Goal: Download file/media

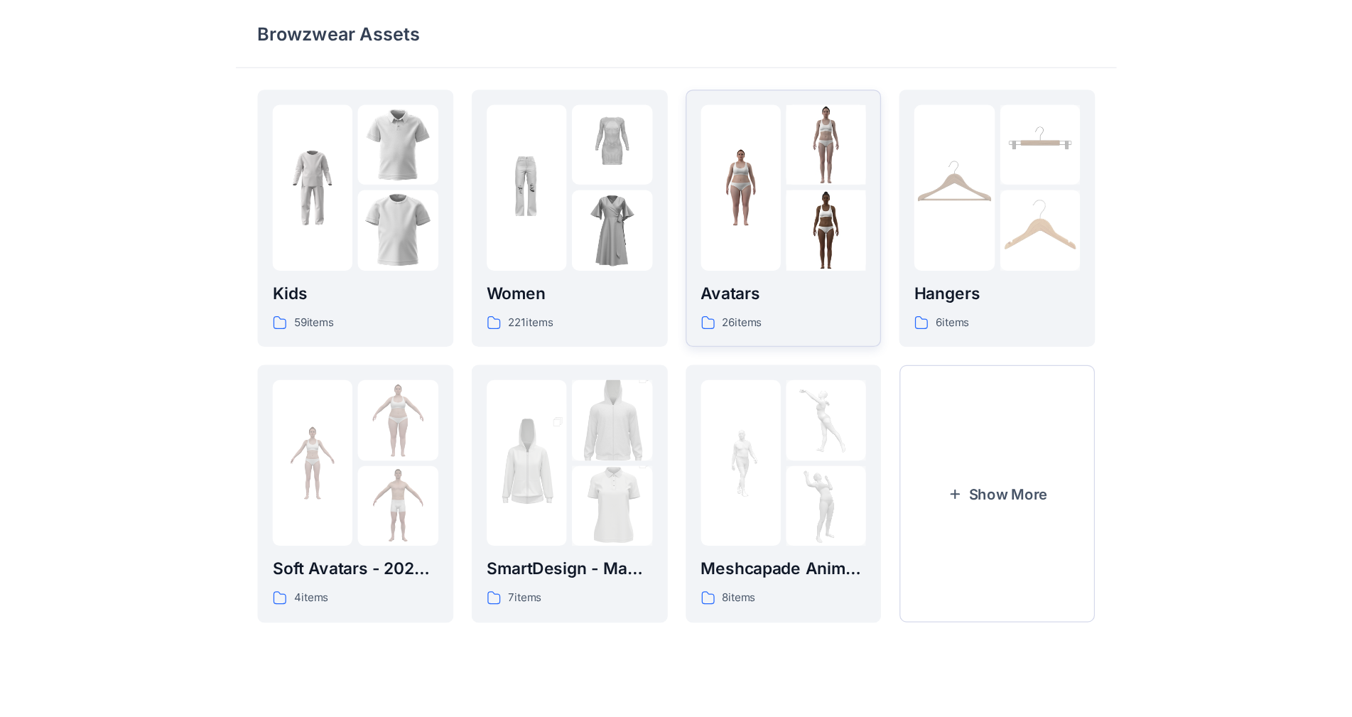
scroll to position [143, 0]
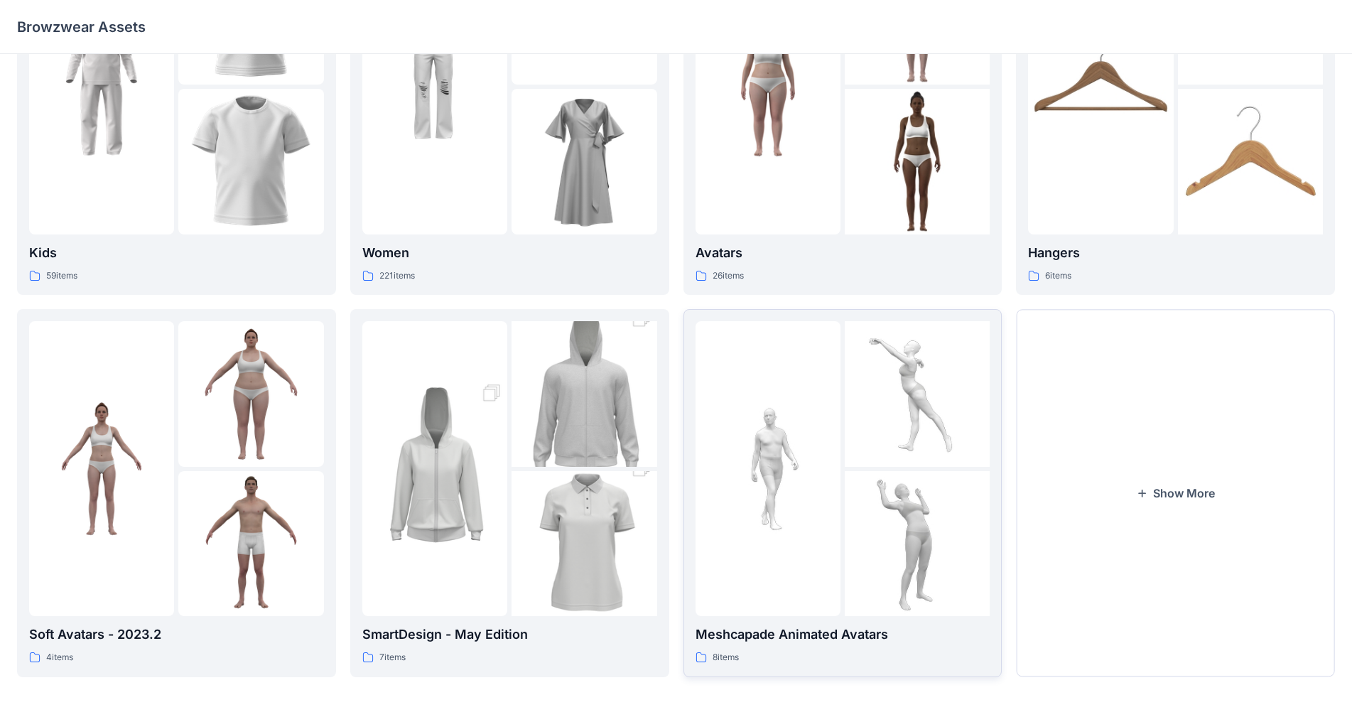
click at [710, 388] on div at bounding box center [767, 468] width 145 height 295
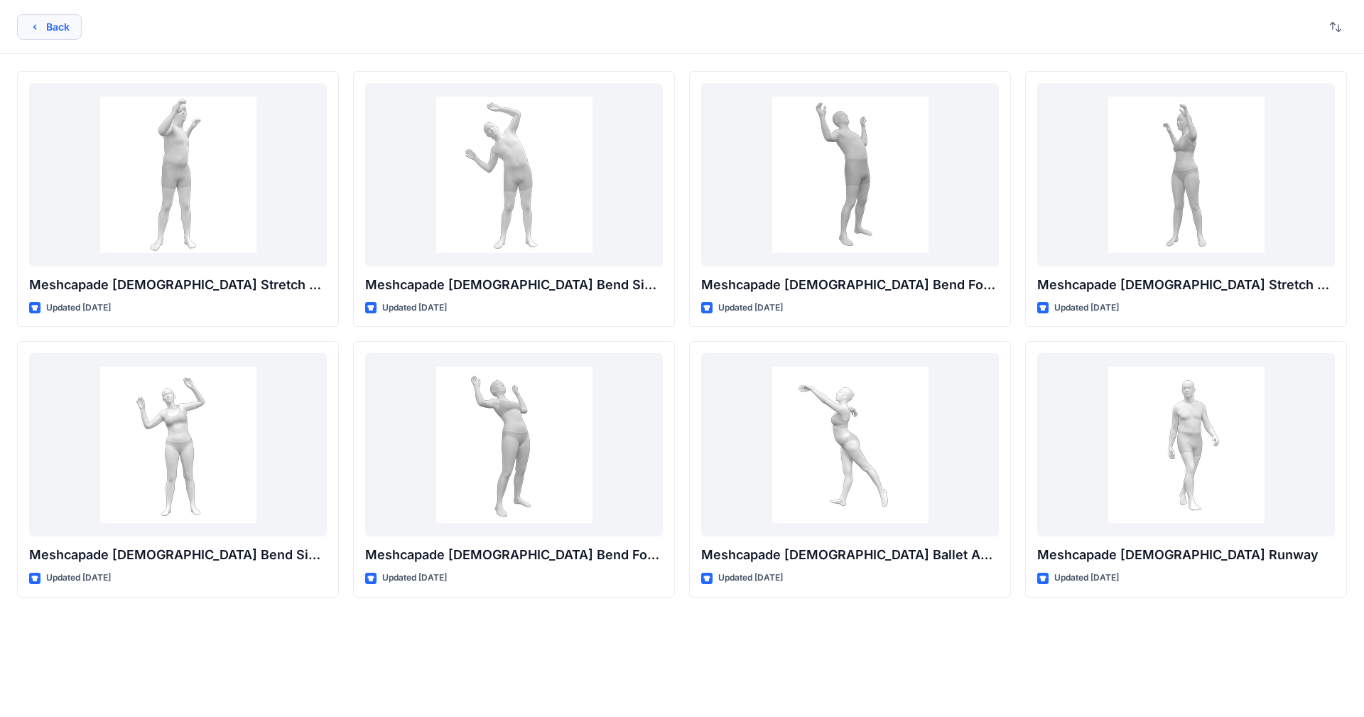
click at [35, 31] on icon "button" at bounding box center [34, 26] width 11 height 11
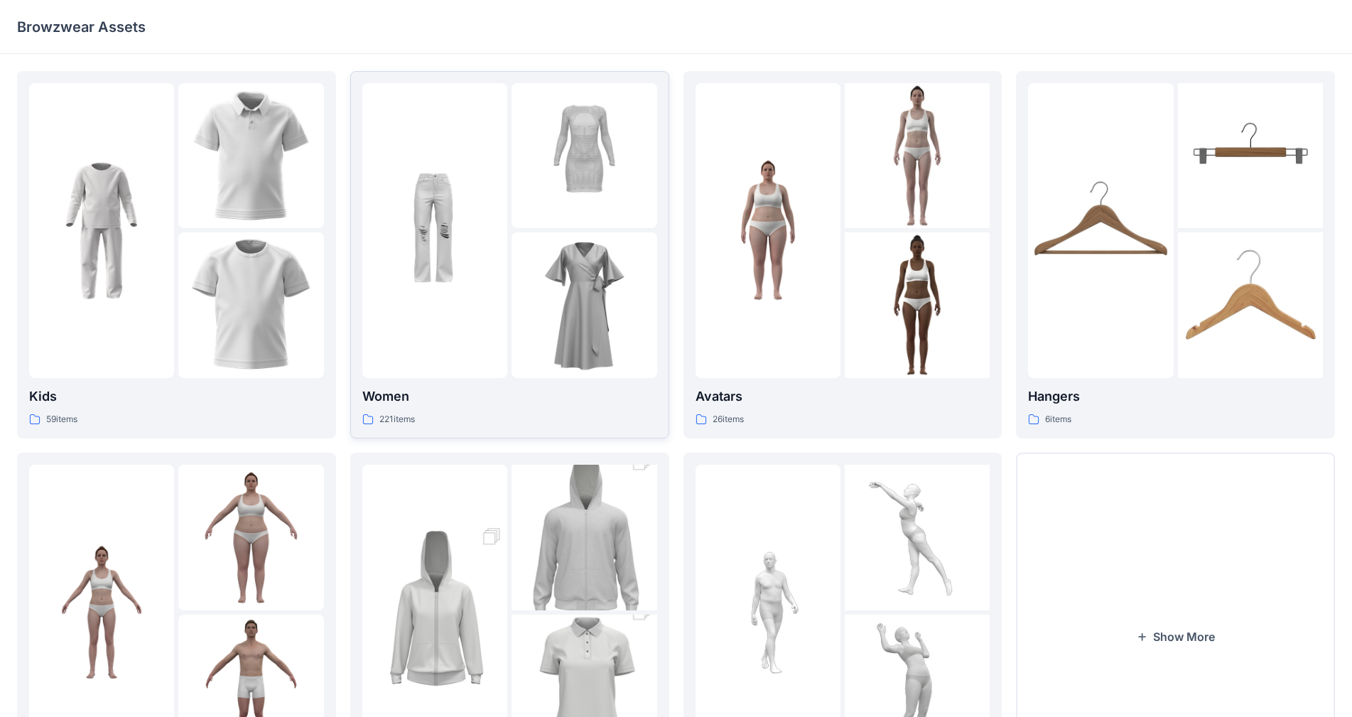
click at [538, 223] on img at bounding box center [583, 155] width 145 height 145
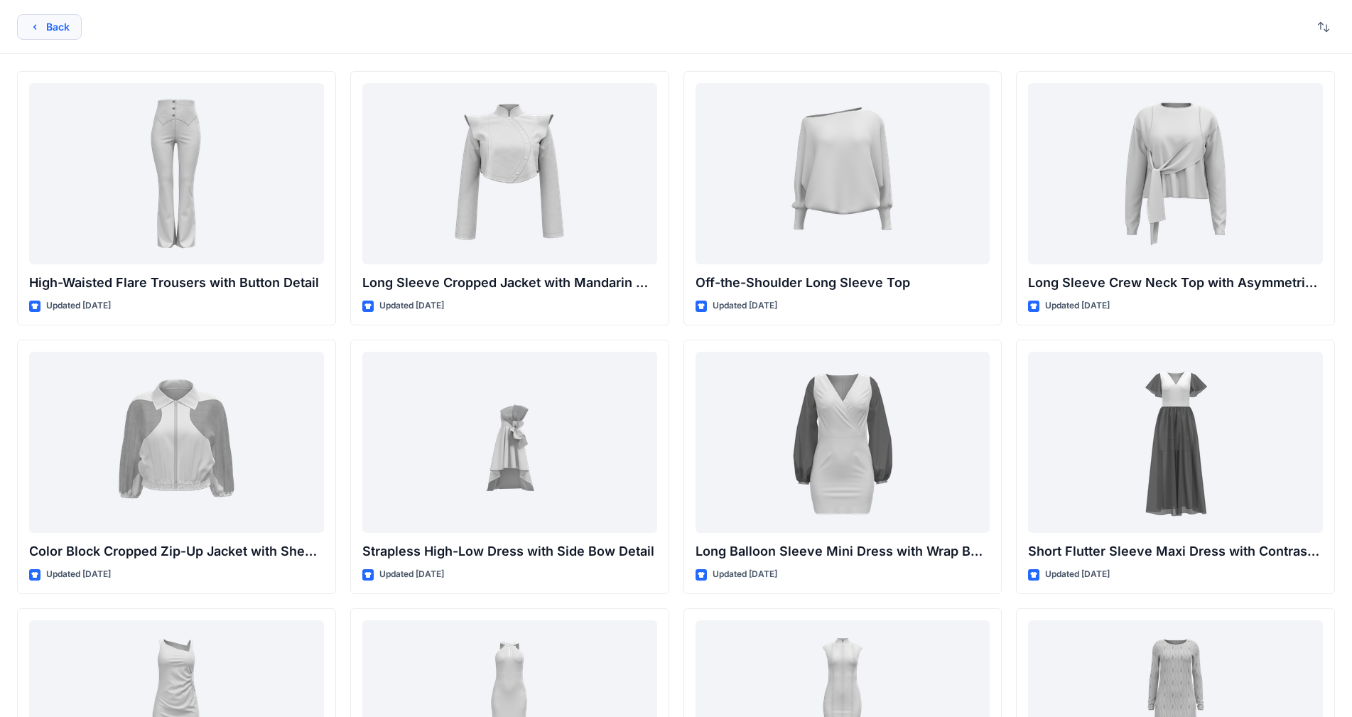
click at [56, 26] on button "Back" at bounding box center [49, 27] width 65 height 26
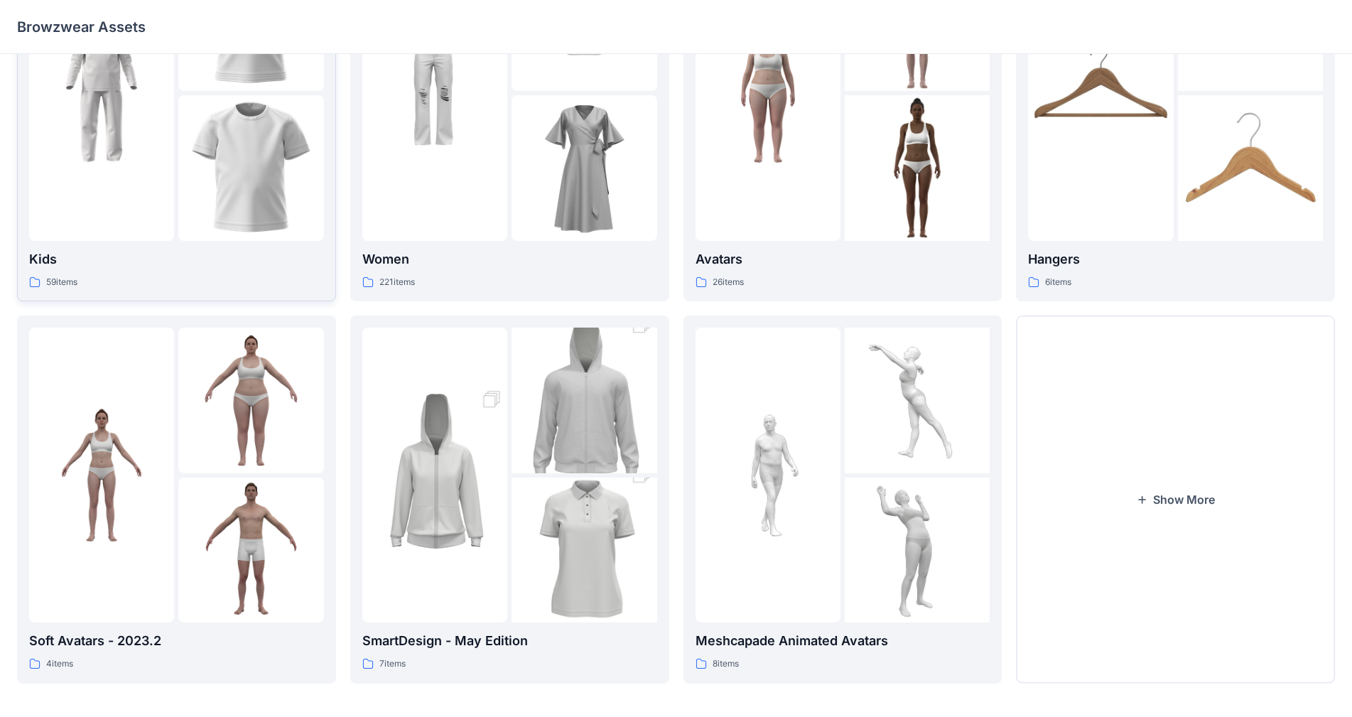
scroll to position [143, 0]
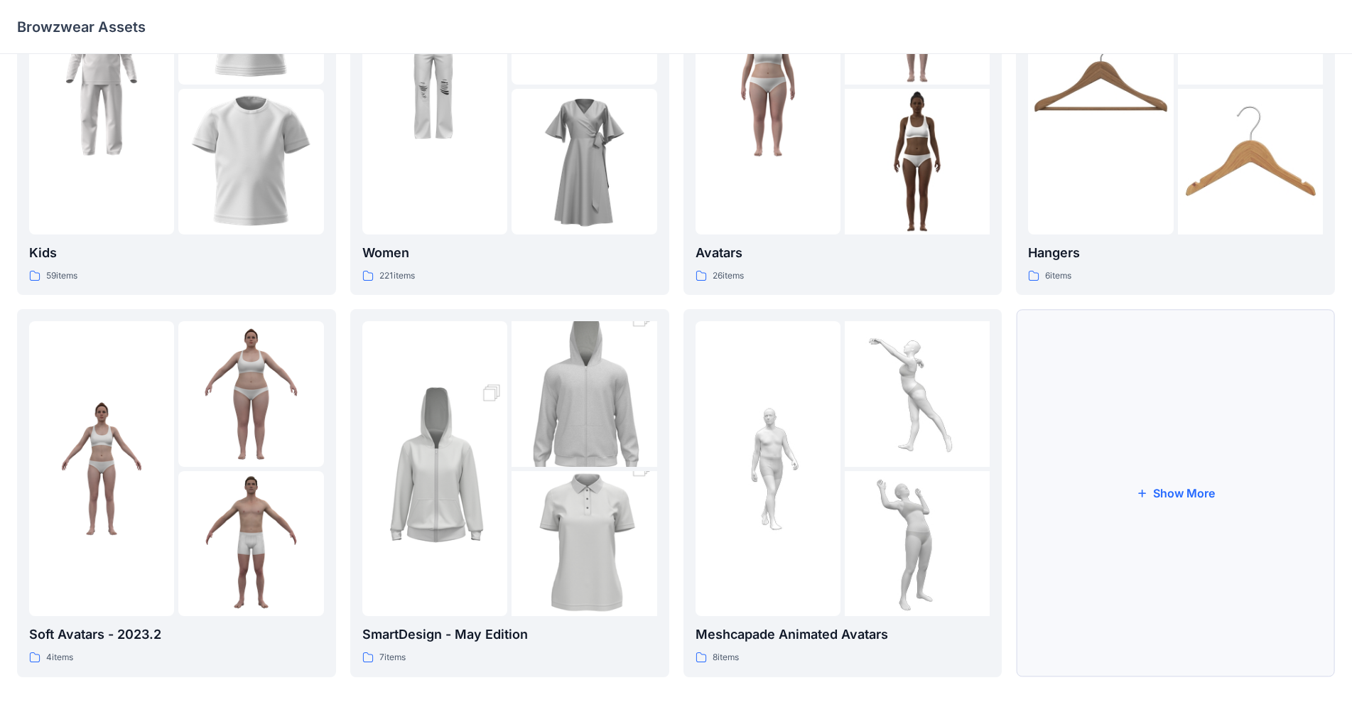
click at [710, 451] on button "Show More" at bounding box center [1175, 492] width 319 height 367
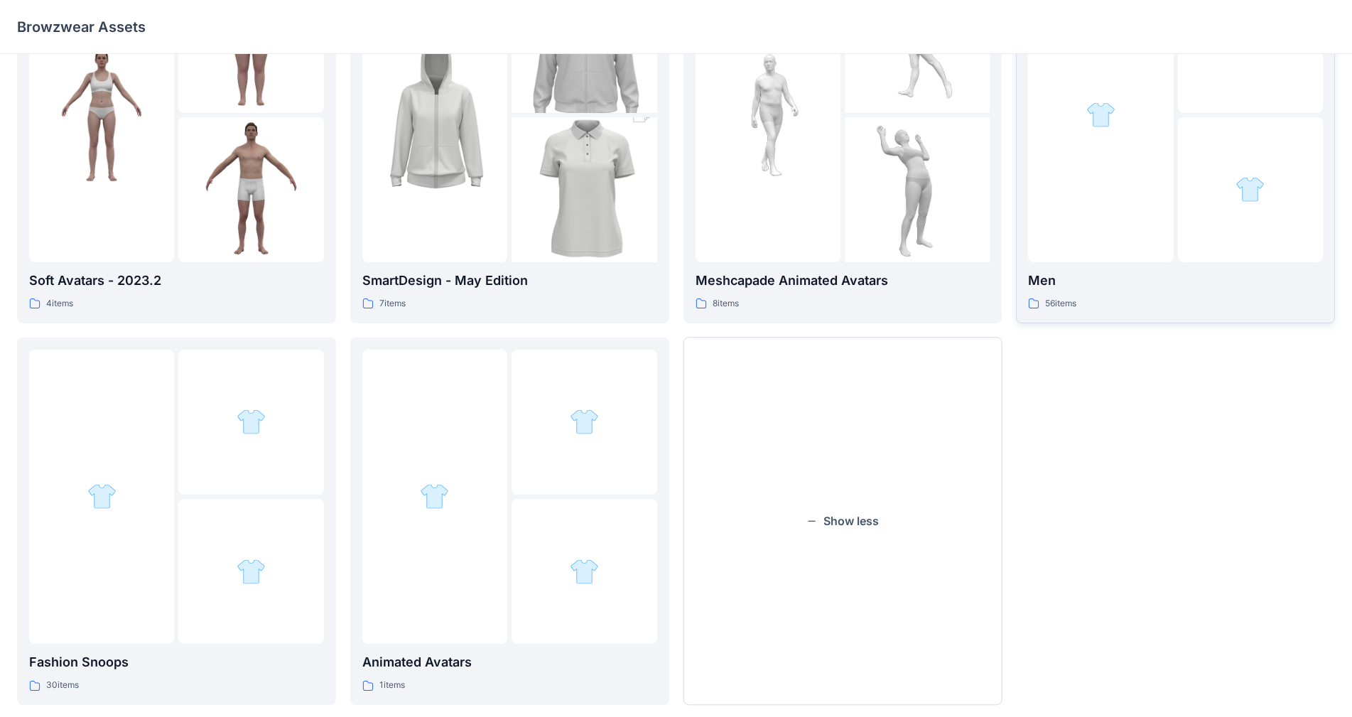
scroll to position [499, 0]
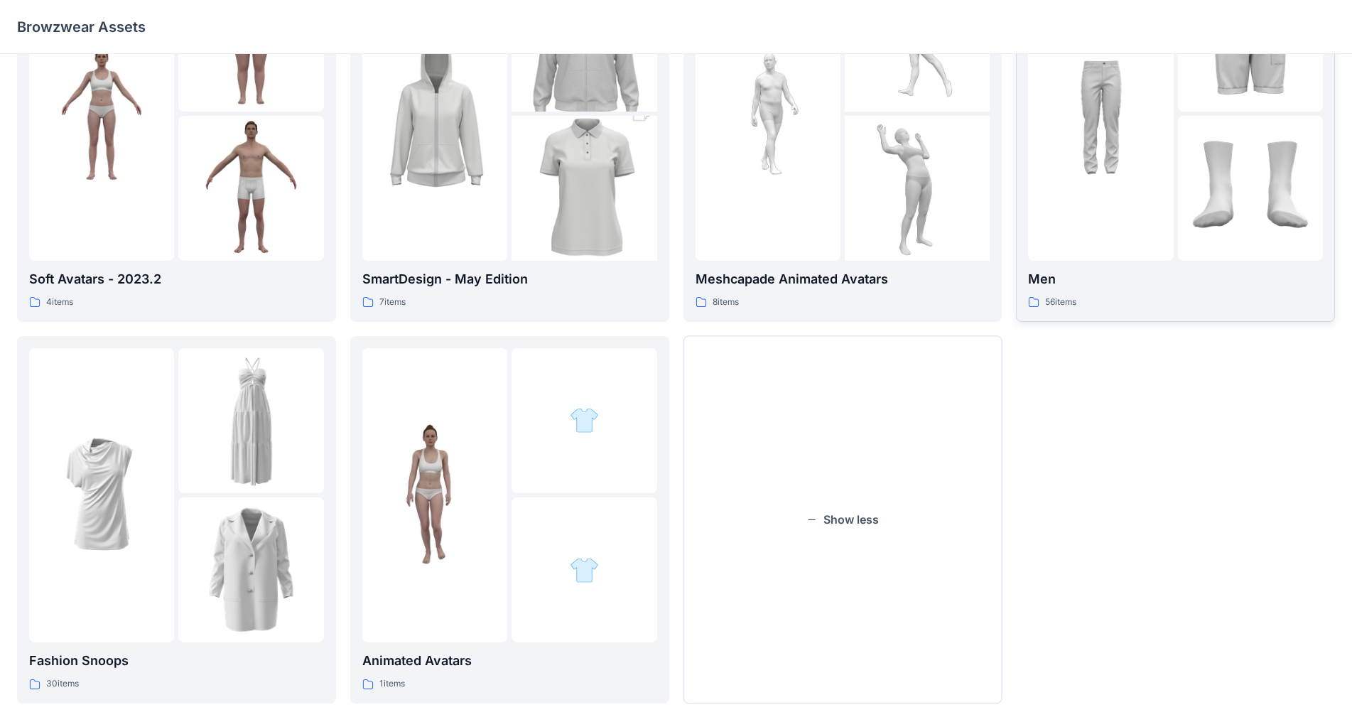
click at [710, 148] on img at bounding box center [1100, 112] width 145 height 145
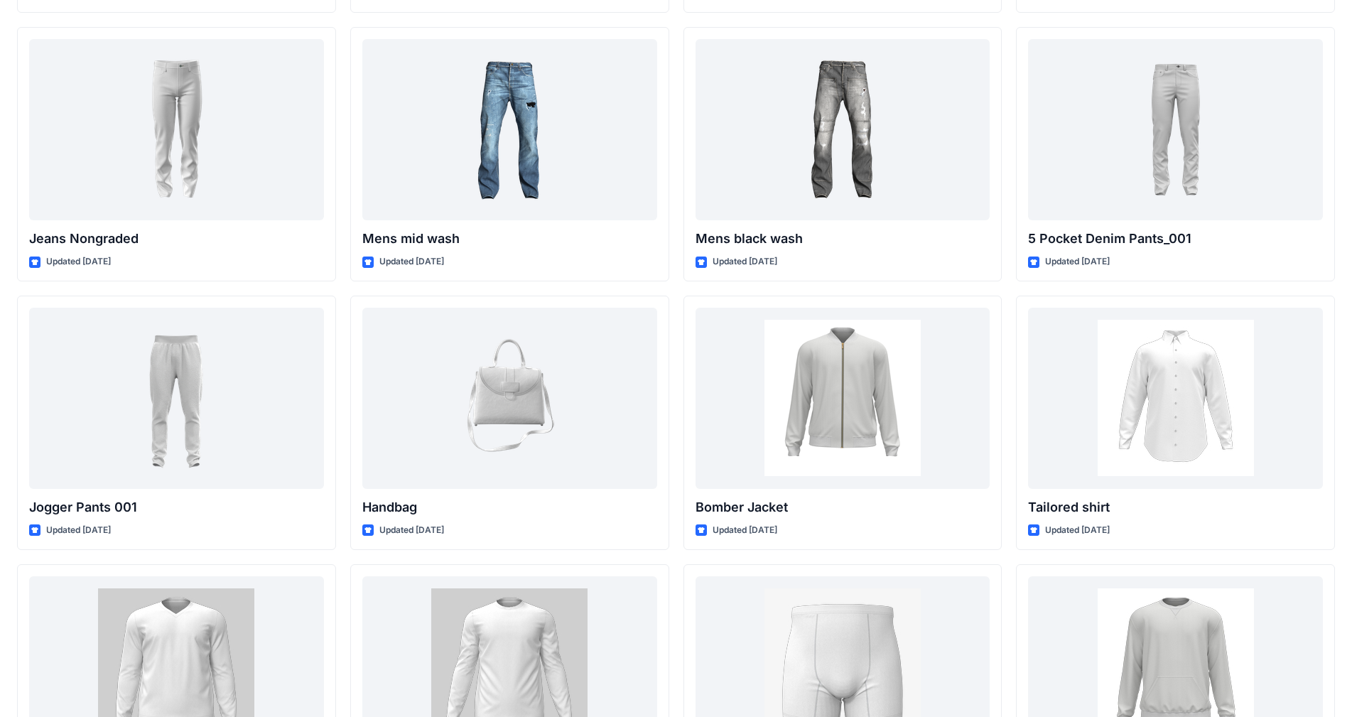
scroll to position [308, 0]
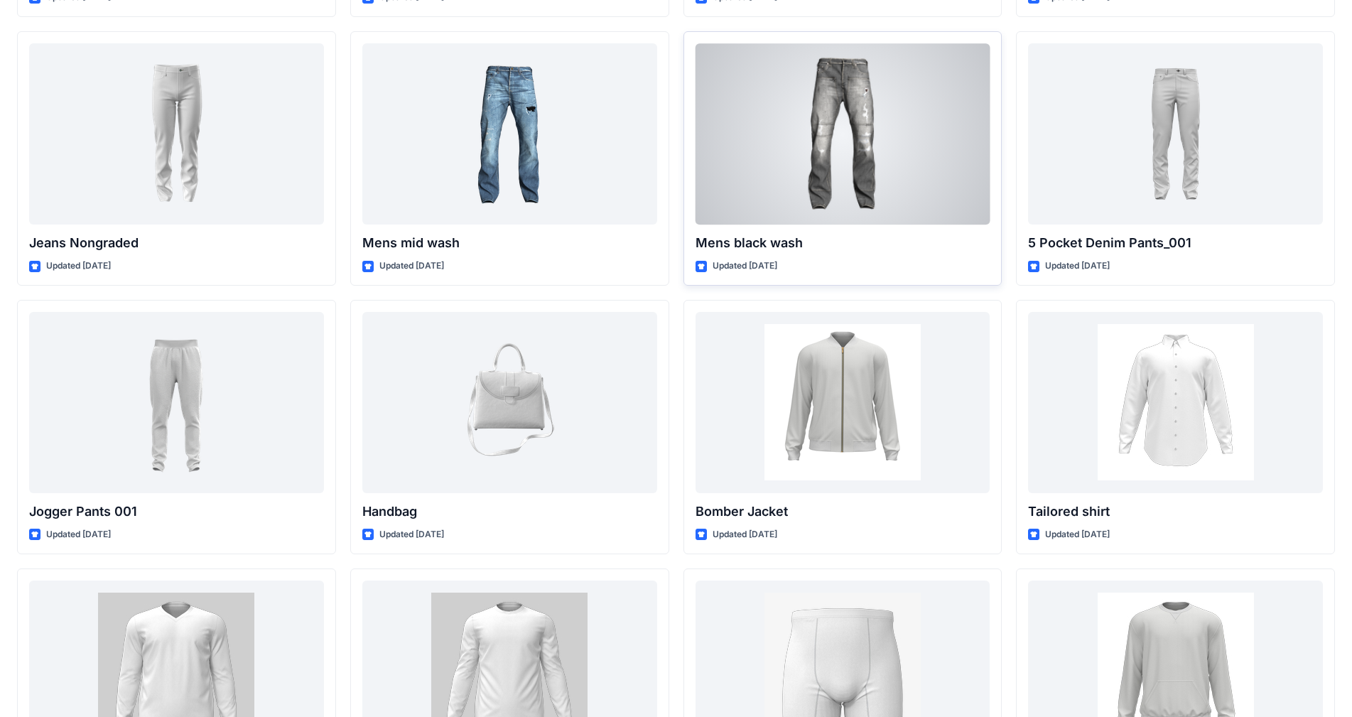
click at [710, 102] on div at bounding box center [842, 133] width 295 height 181
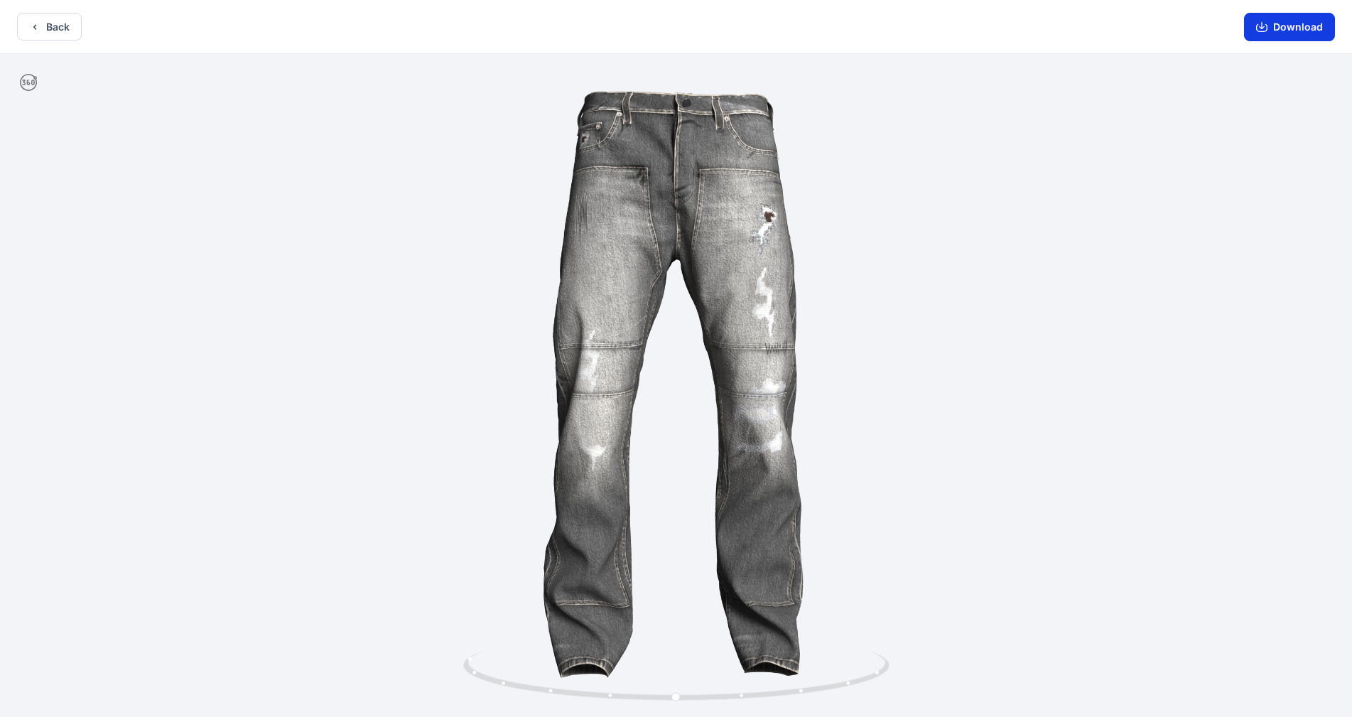
click at [710, 28] on button "Download" at bounding box center [1289, 27] width 91 height 28
click at [29, 29] on icon "button" at bounding box center [34, 26] width 11 height 11
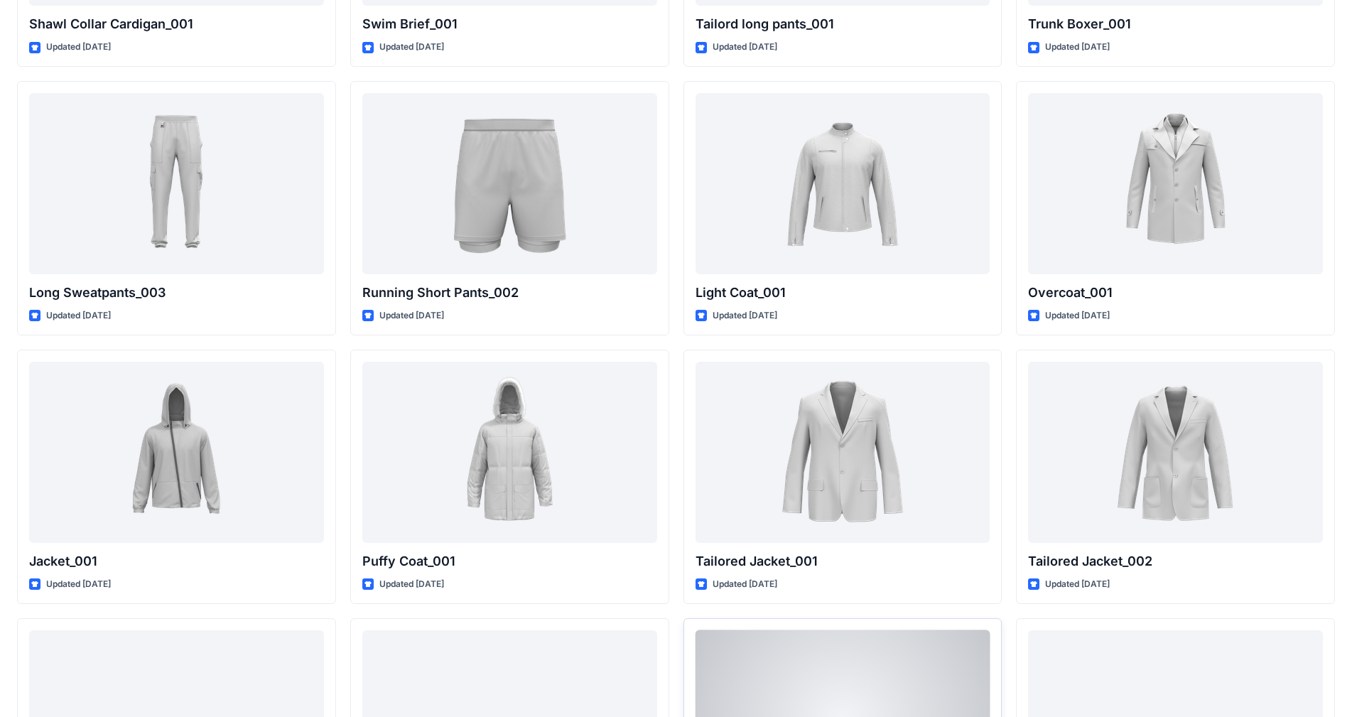
scroll to position [3114, 0]
